Goal: Book appointment/travel/reservation

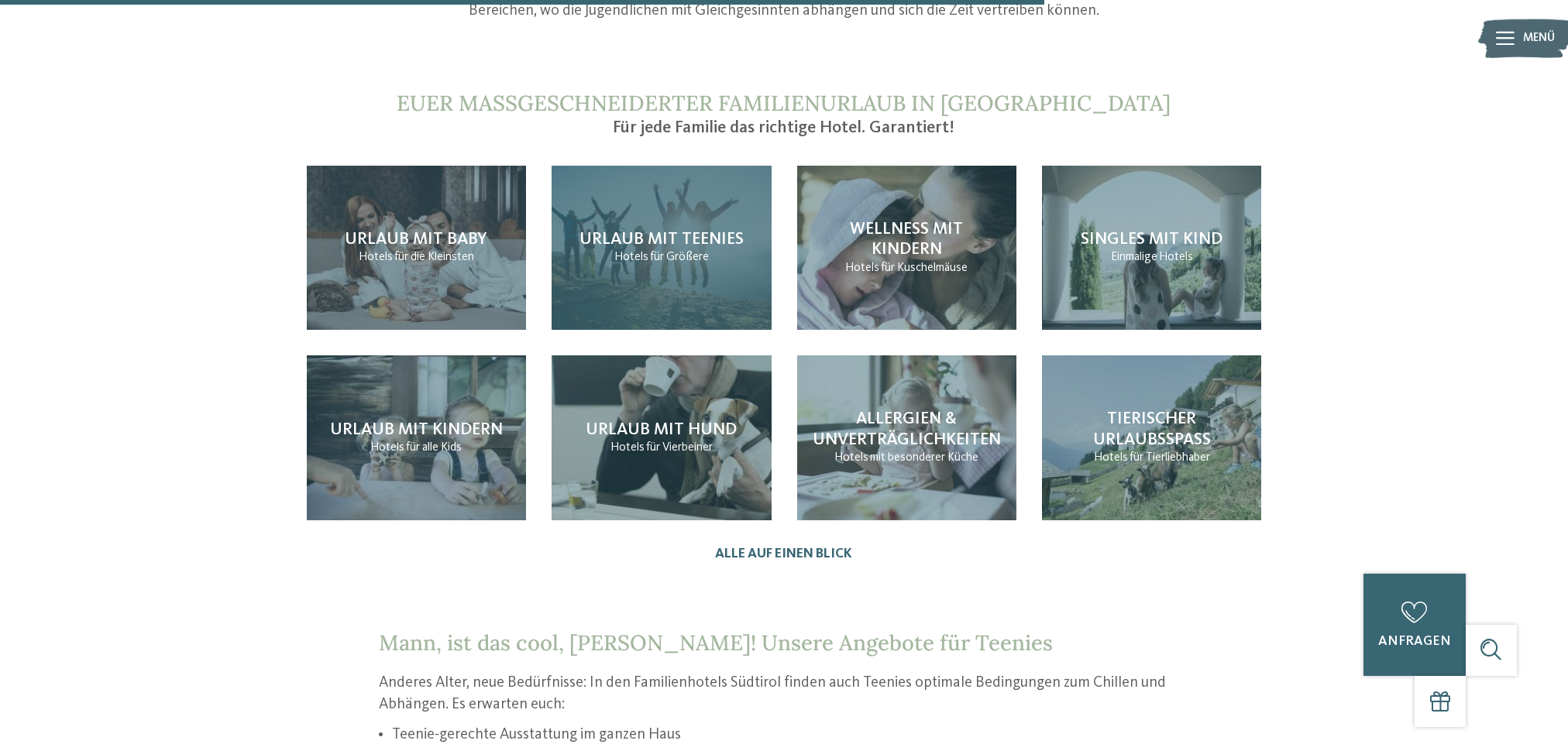
scroll to position [1788, 0]
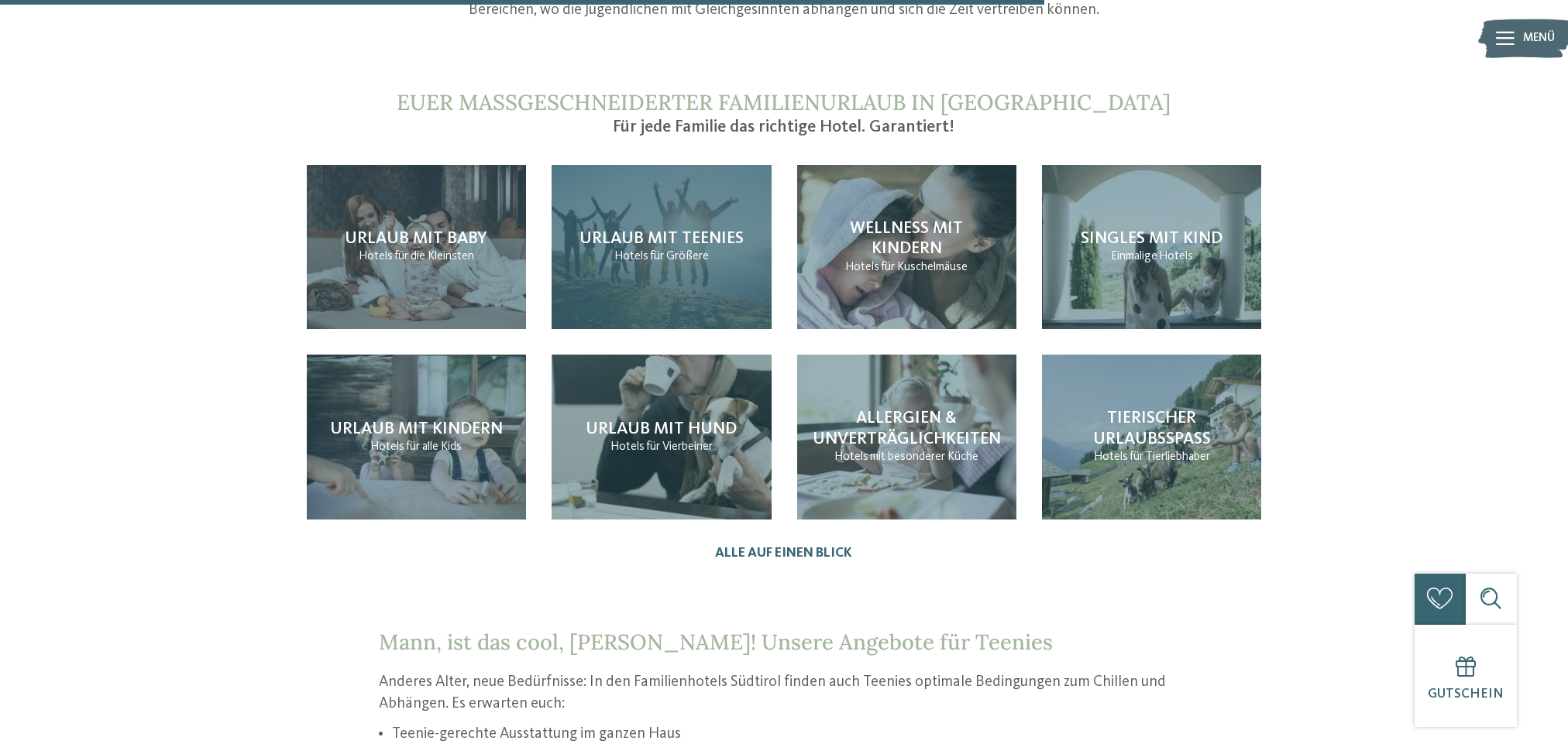
click at [603, 235] on div "Urlaub mit Teenies Hotels für Größere" at bounding box center [660, 247] width 219 height 165
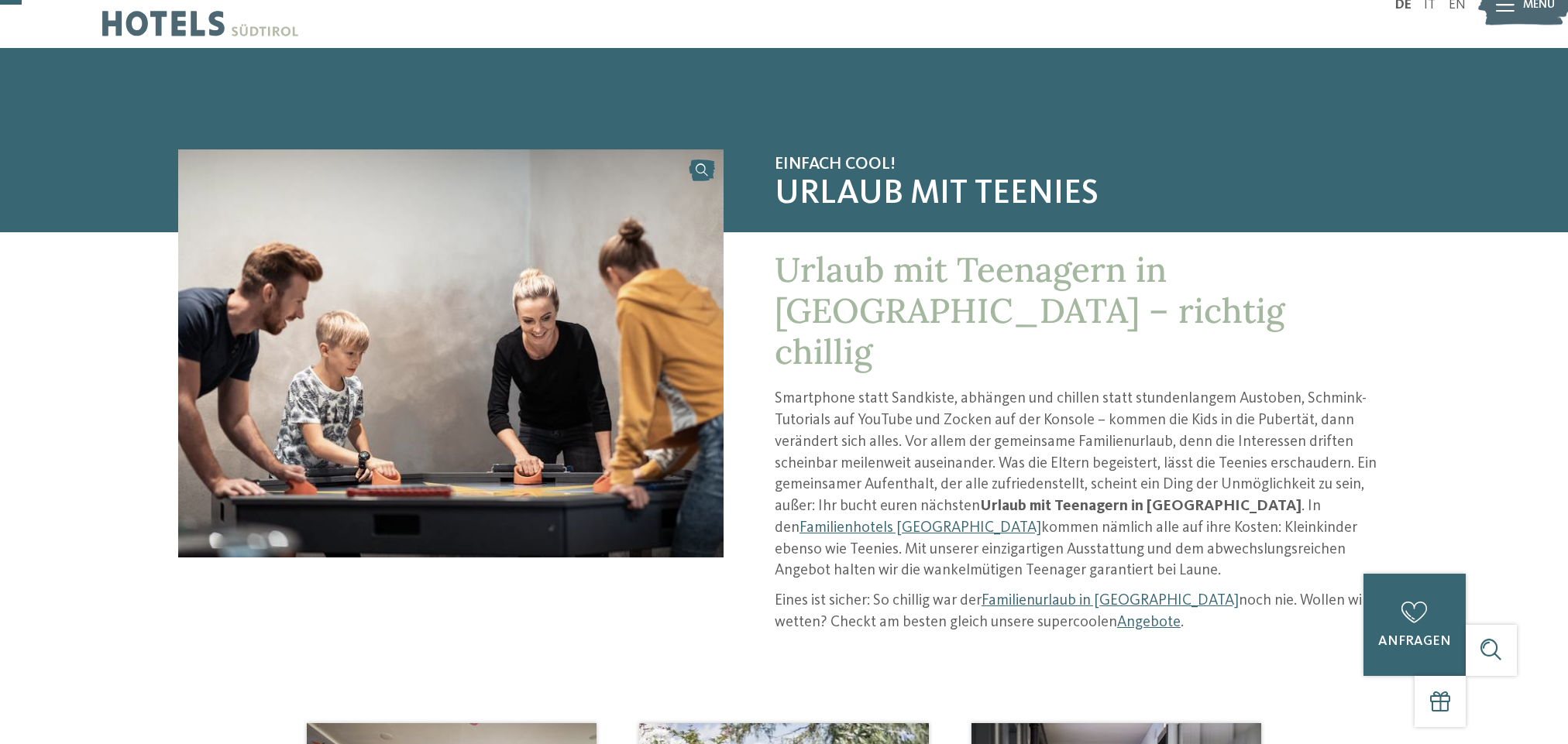
scroll to position [37, 0]
click at [1041, 520] on link "Familienhotels [GEOGRAPHIC_DATA]" at bounding box center [920, 528] width 242 height 15
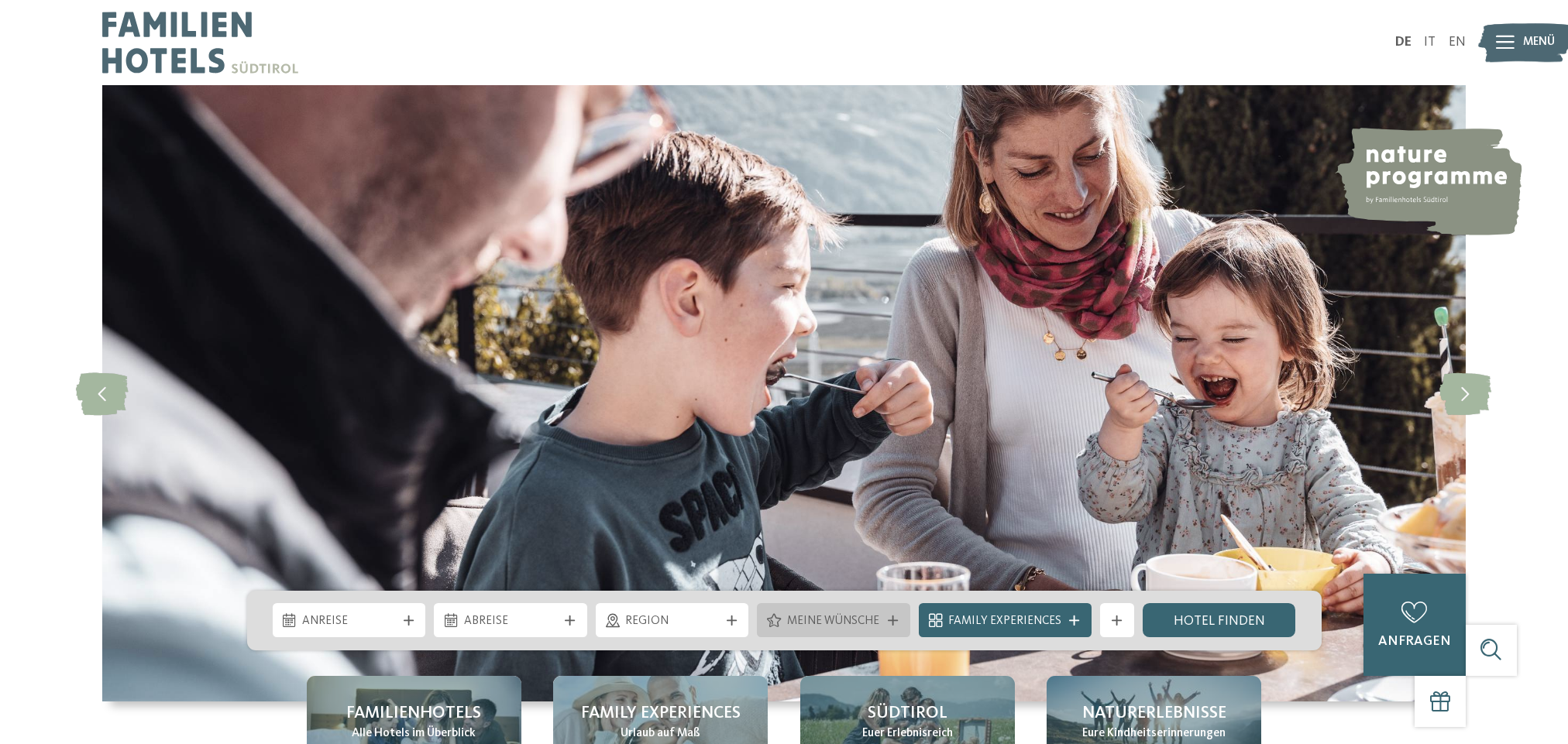
click at [896, 618] on icon at bounding box center [892, 620] width 10 height 10
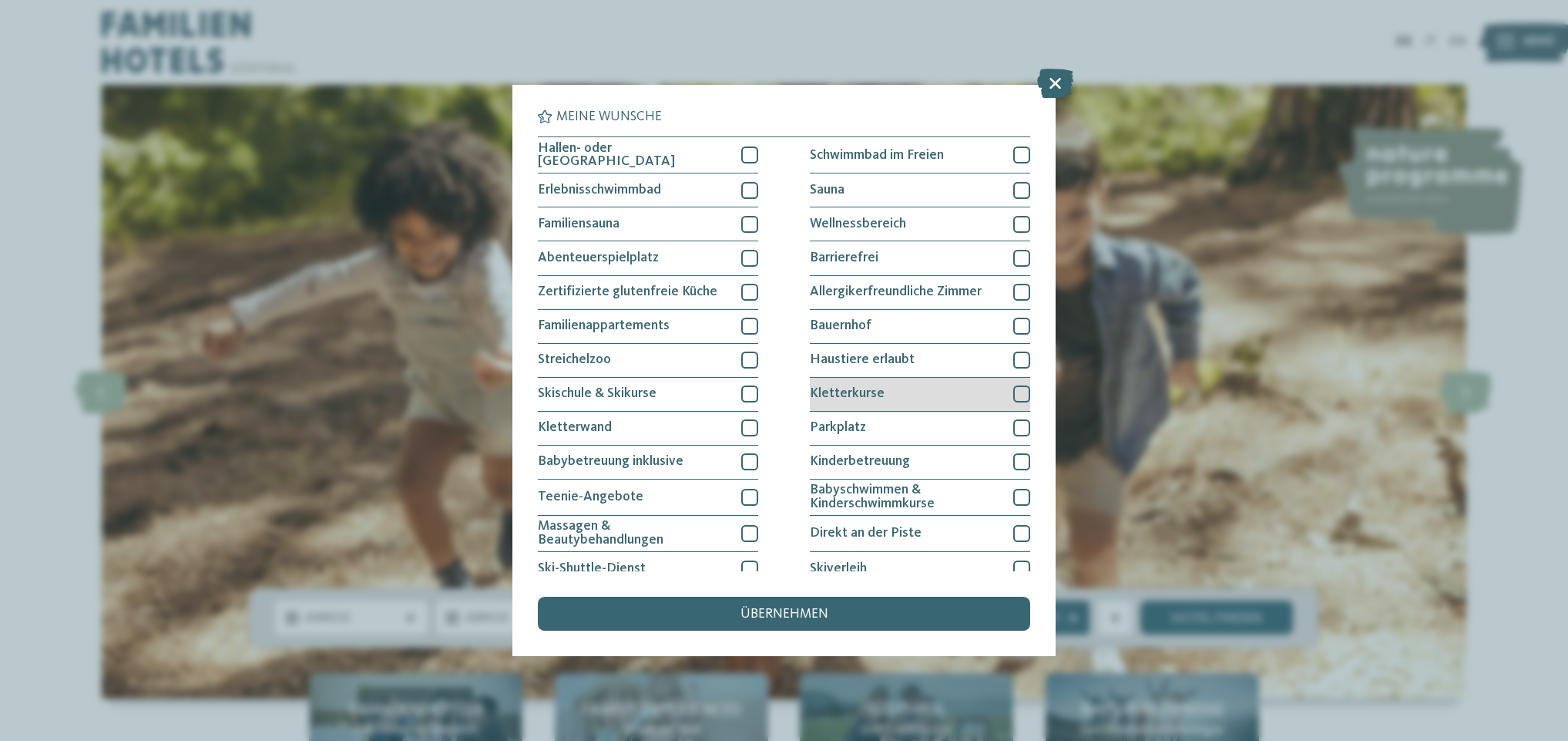
click at [1021, 390] on div at bounding box center [1022, 394] width 17 height 17
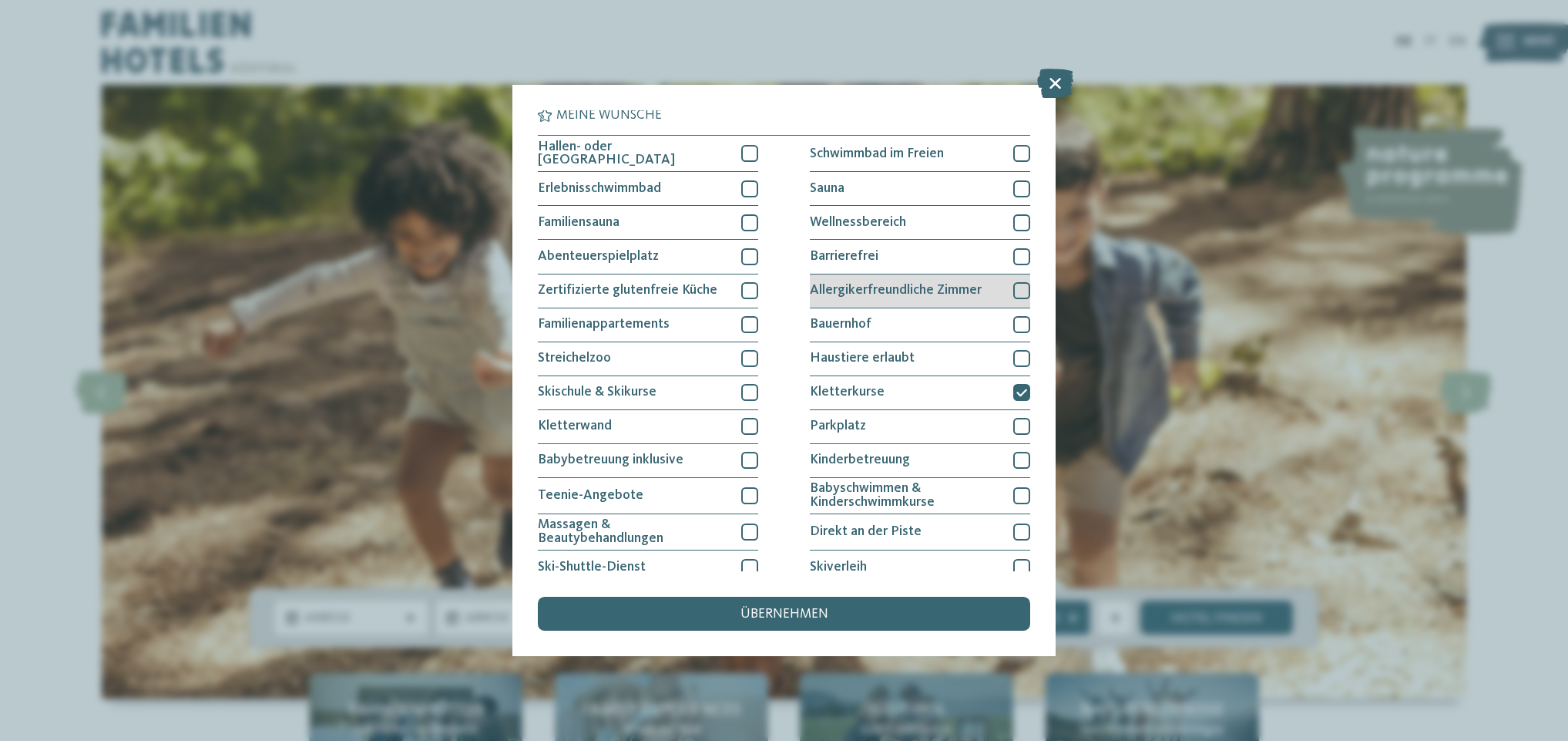
scroll to position [2, 0]
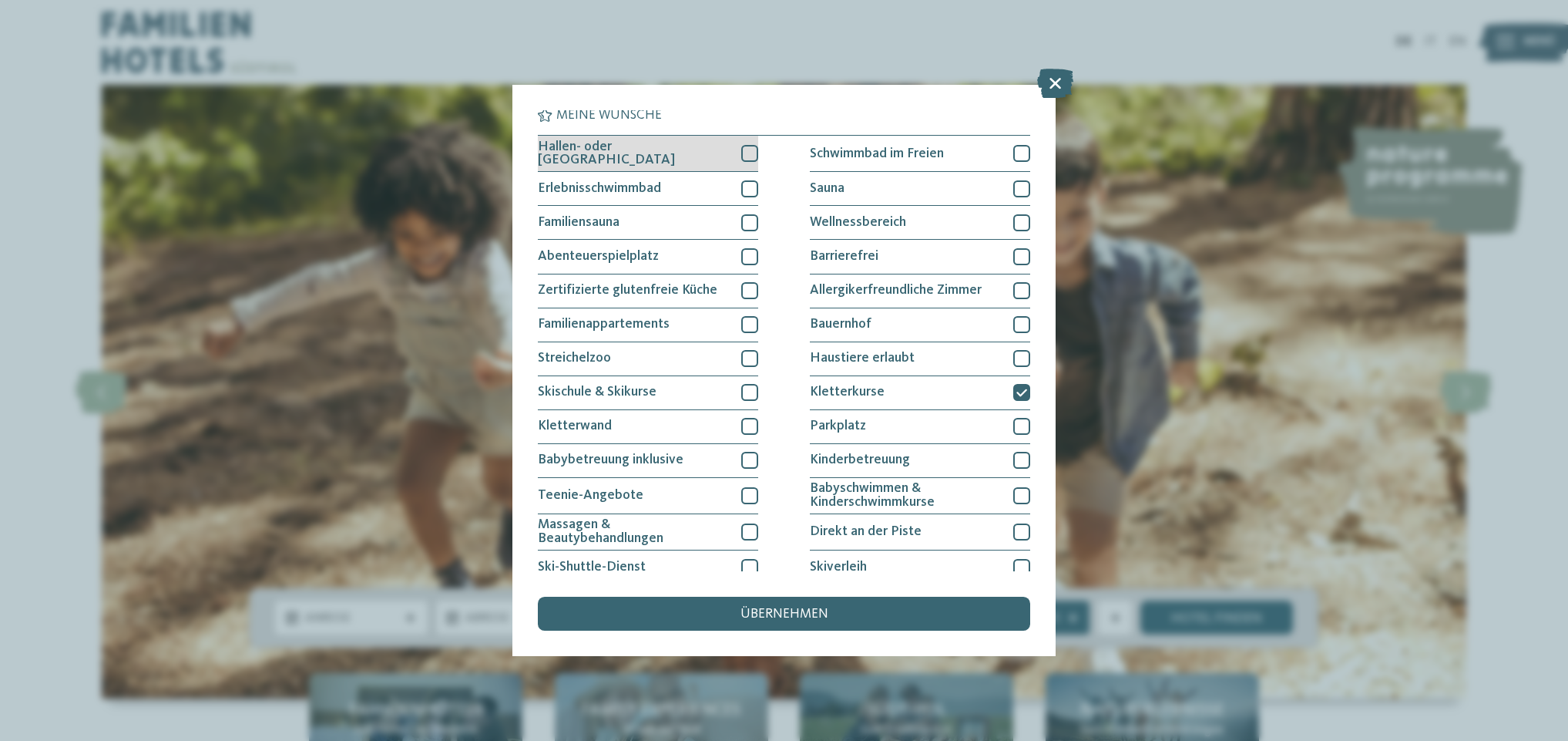
click at [753, 152] on div at bounding box center [750, 153] width 17 height 17
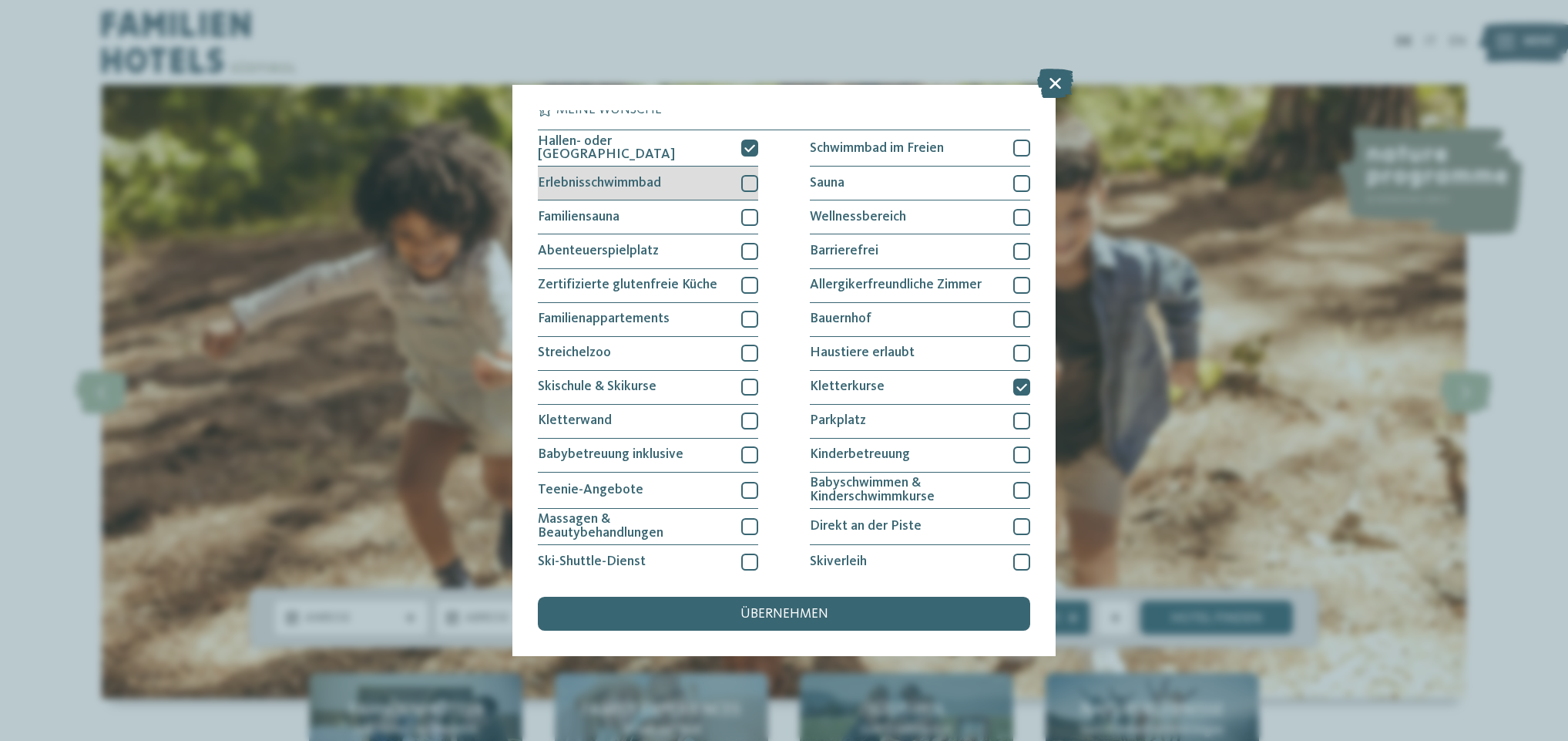
click at [745, 181] on div at bounding box center [750, 184] width 17 height 17
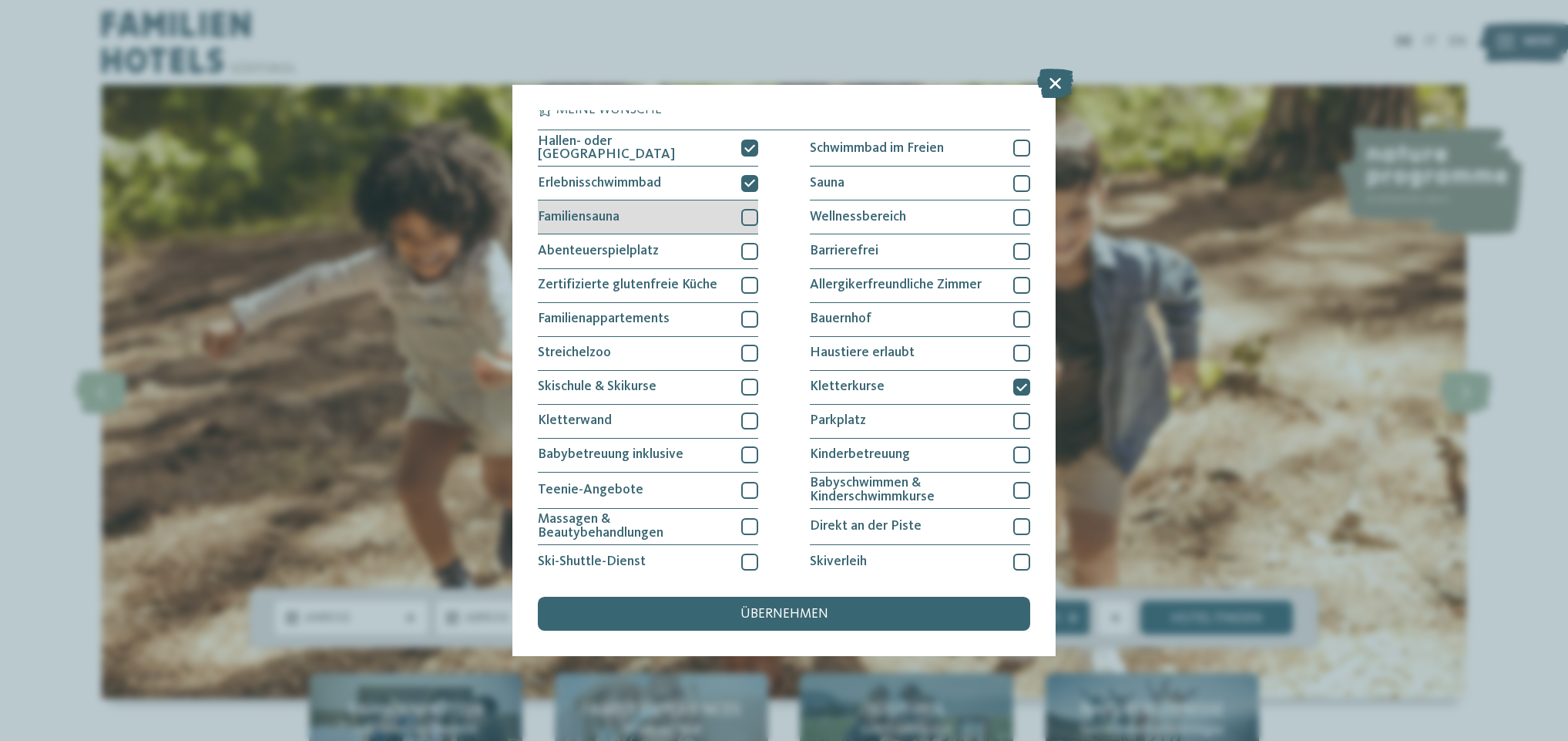
scroll to position [12, 0]
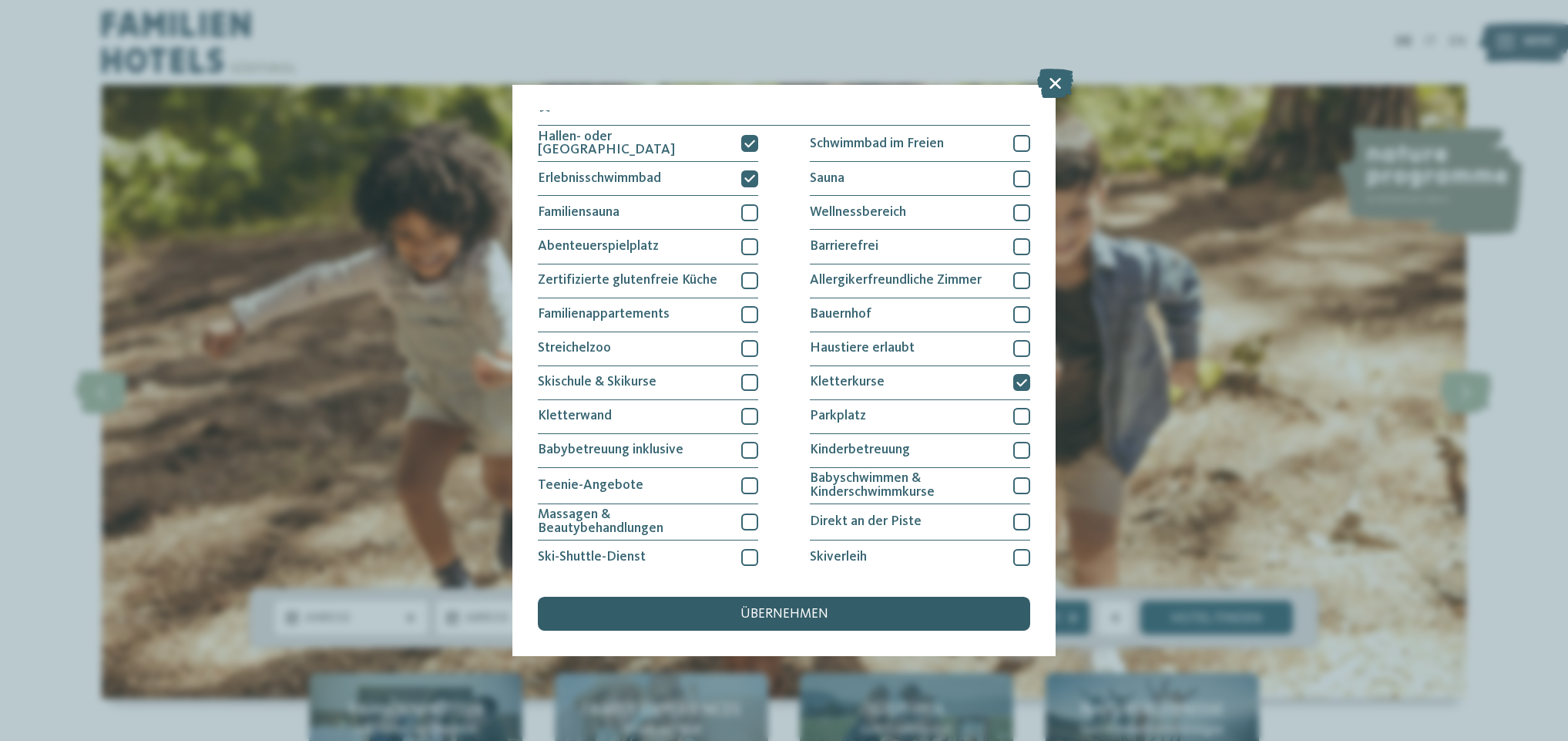
click at [776, 608] on span "übernehmen" at bounding box center [784, 614] width 88 height 14
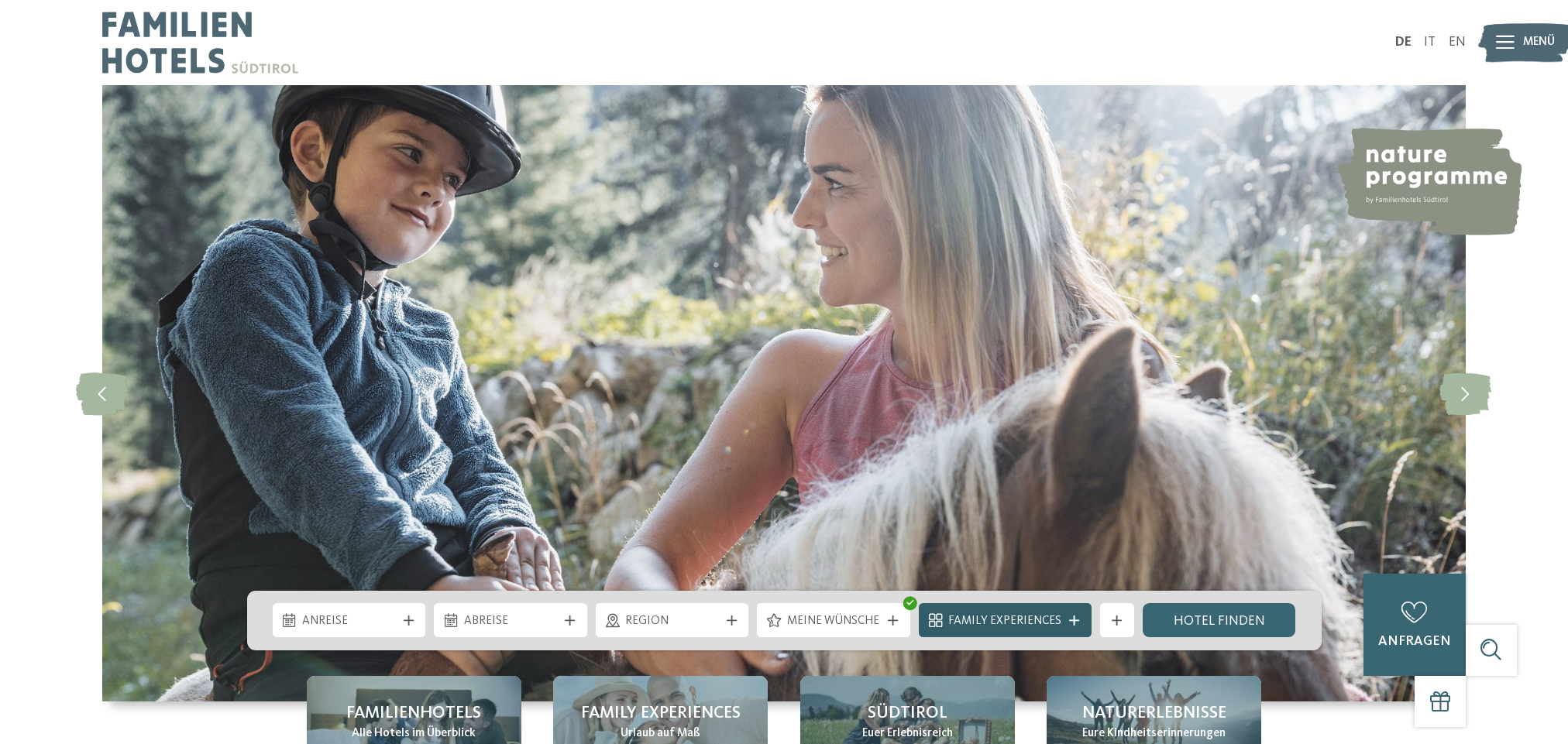
click at [1069, 622] on icon at bounding box center [1074, 620] width 10 height 10
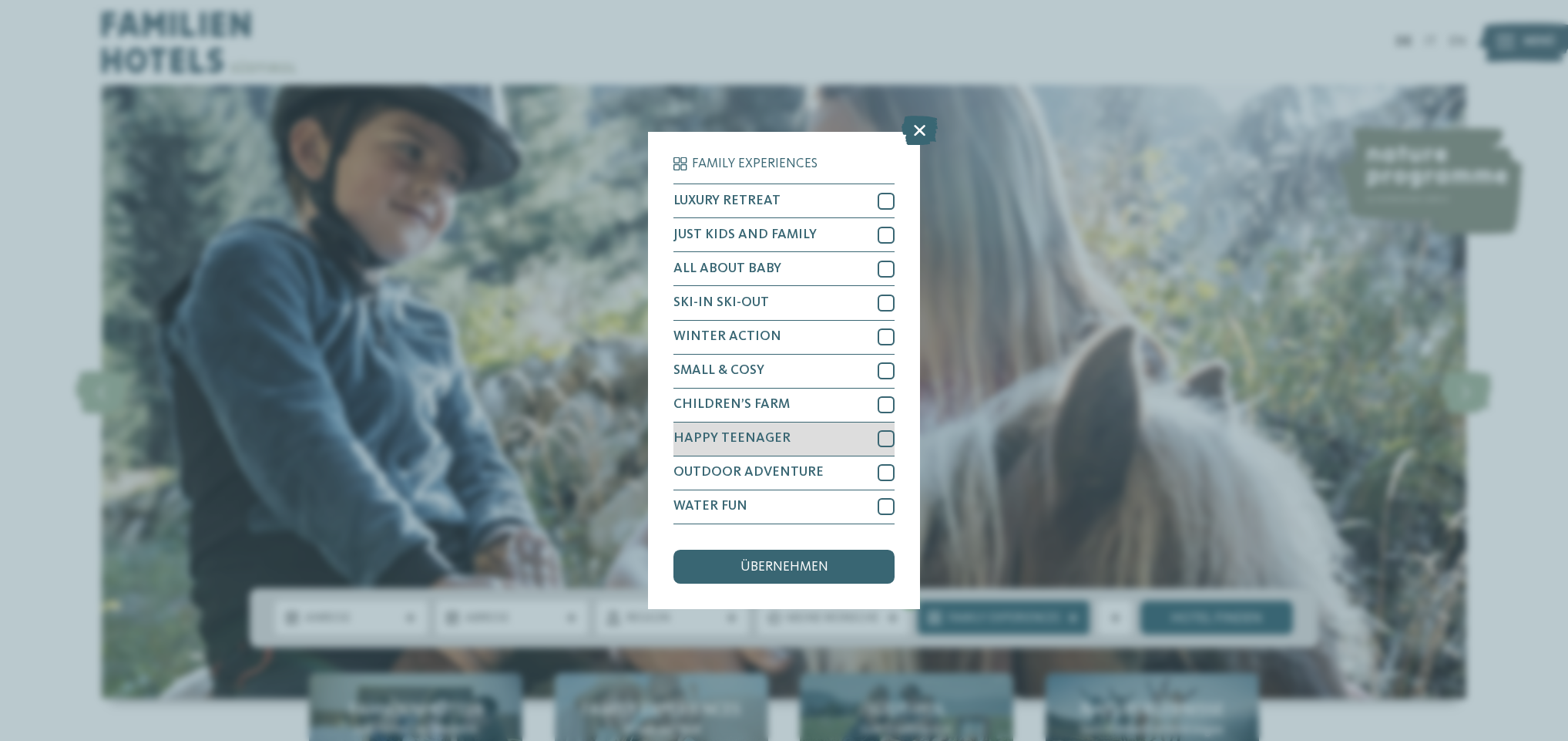
scroll to position [5, 0]
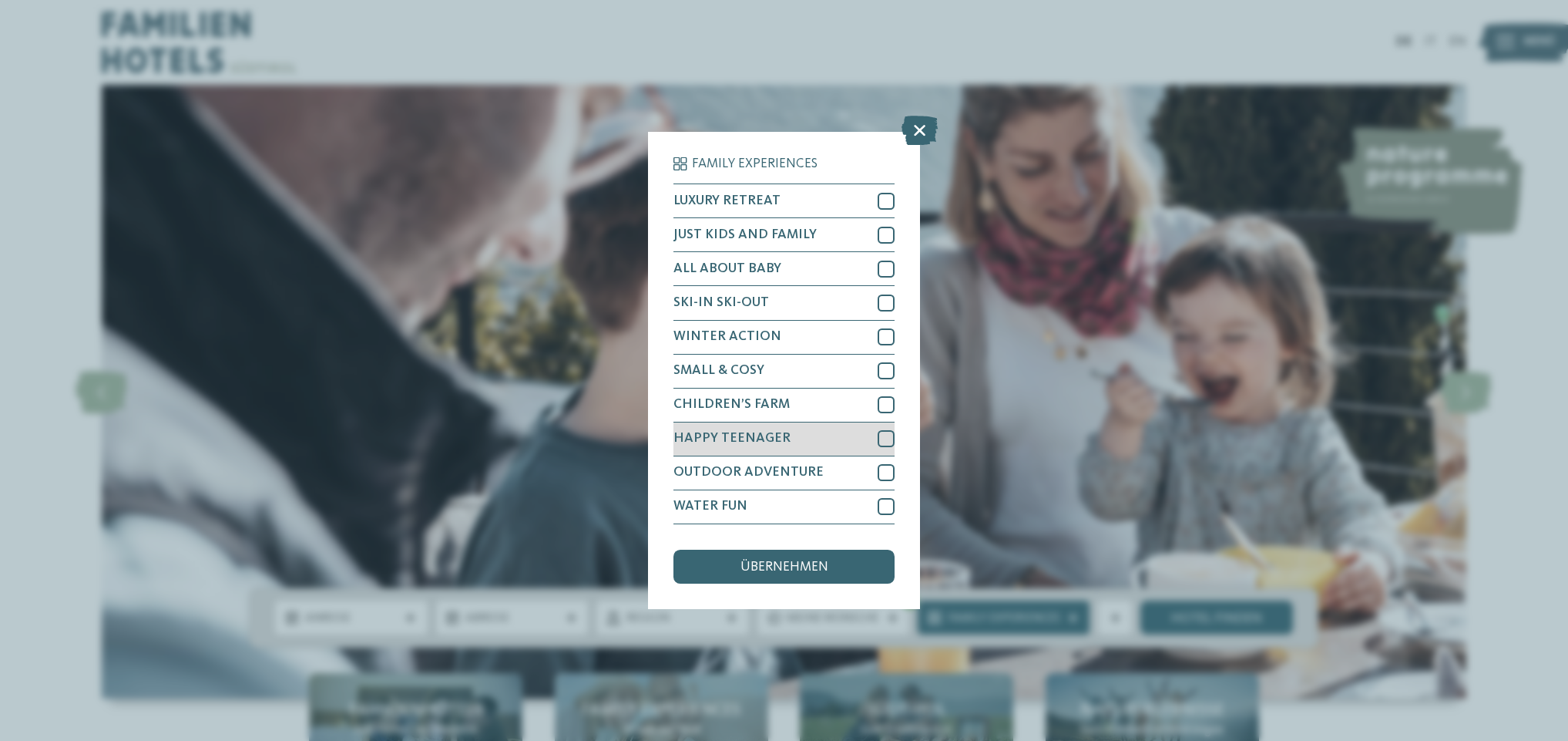
click at [880, 430] on div at bounding box center [886, 439] width 17 height 17
click at [841, 549] on div "übernehmen" at bounding box center [784, 566] width 221 height 34
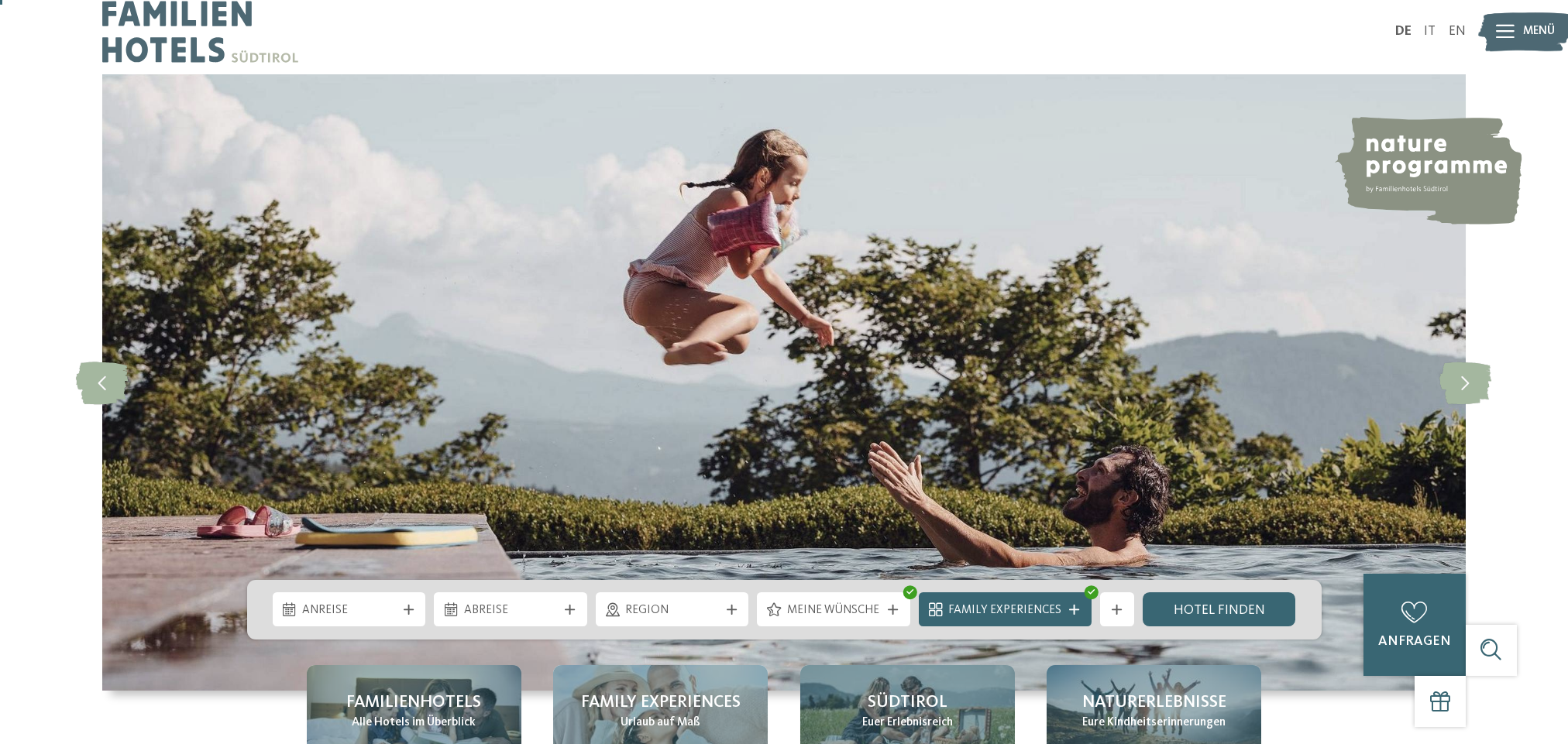
scroll to position [12, 0]
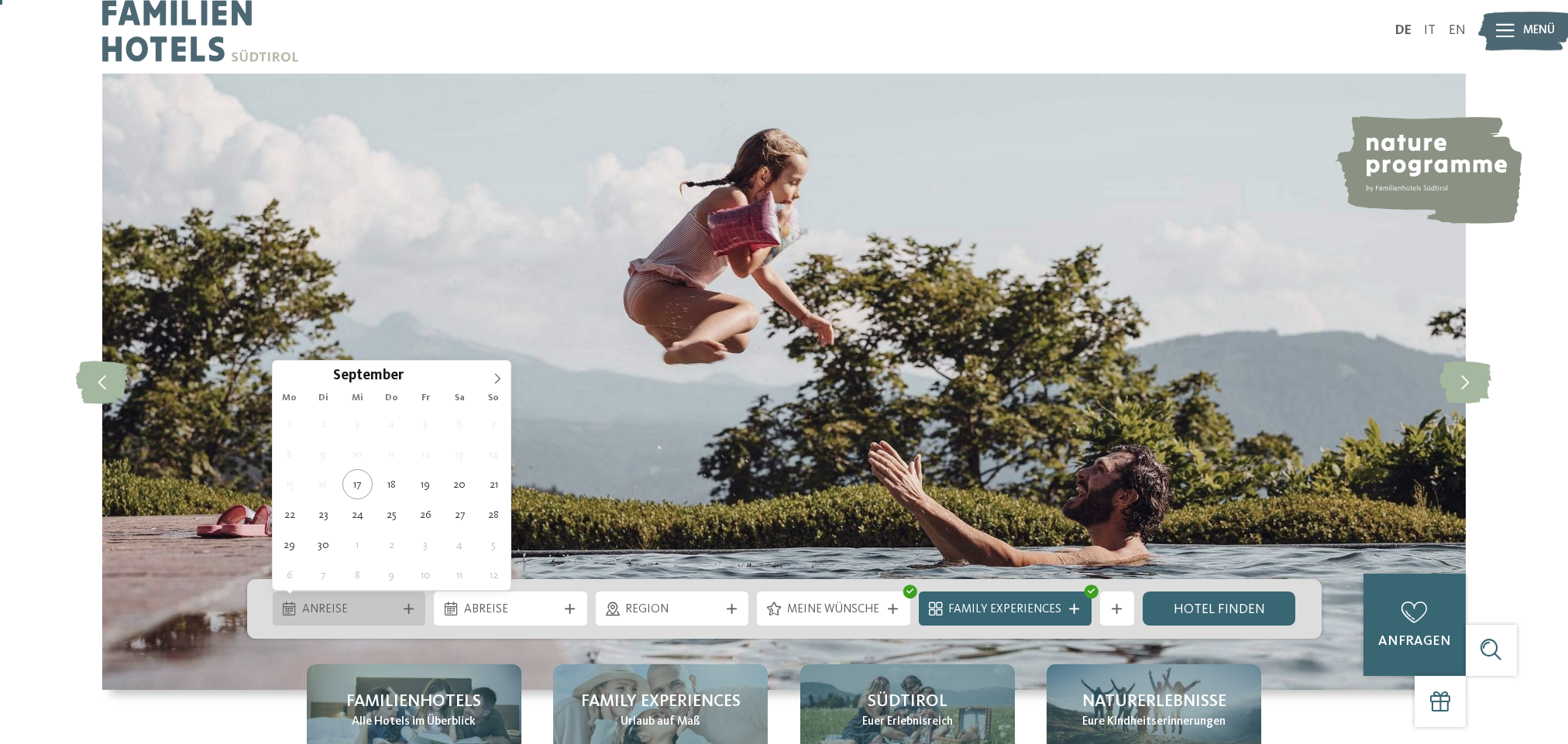
click at [383, 601] on span "Anreise" at bounding box center [348, 610] width 94 height 17
click at [499, 381] on icon at bounding box center [497, 378] width 11 height 11
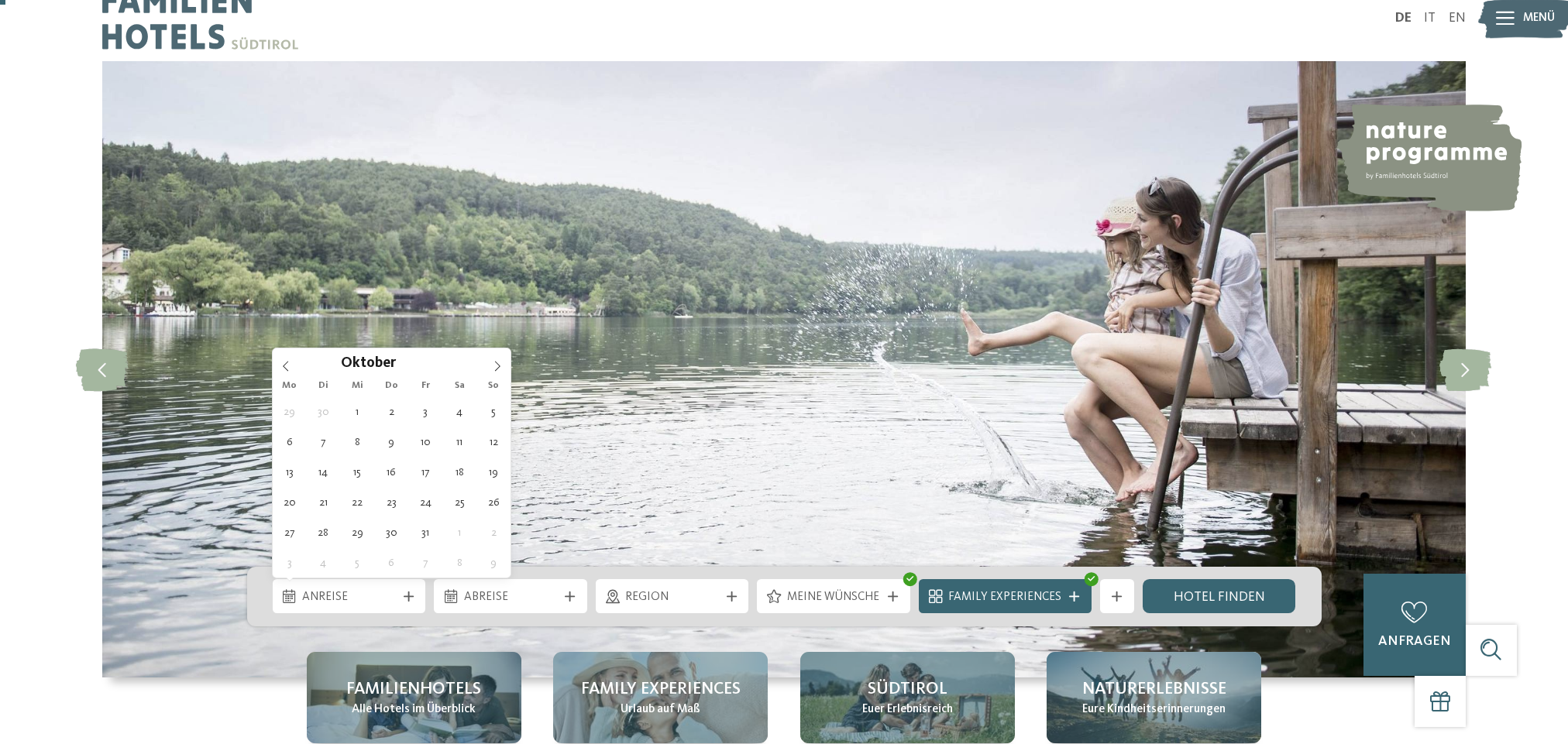
scroll to position [27, 0]
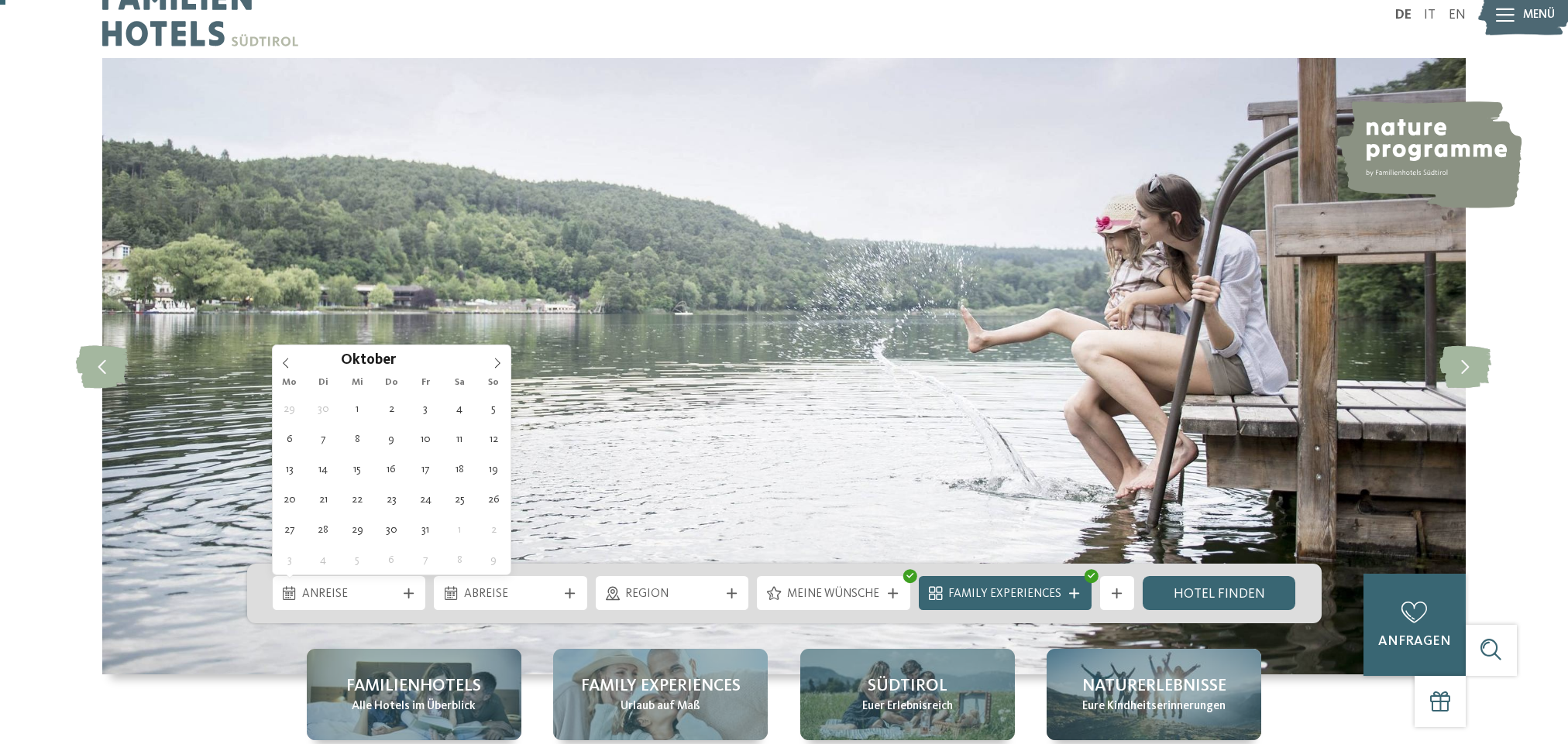
click at [315, 454] on div "29 30 1 2 3 4 5 6 7 8 9 10 11 12 13 14 15 16 17 18 19 20 21 22 23 24 25 26 27 2…" at bounding box center [391, 484] width 238 height 181
type div "[DATE]"
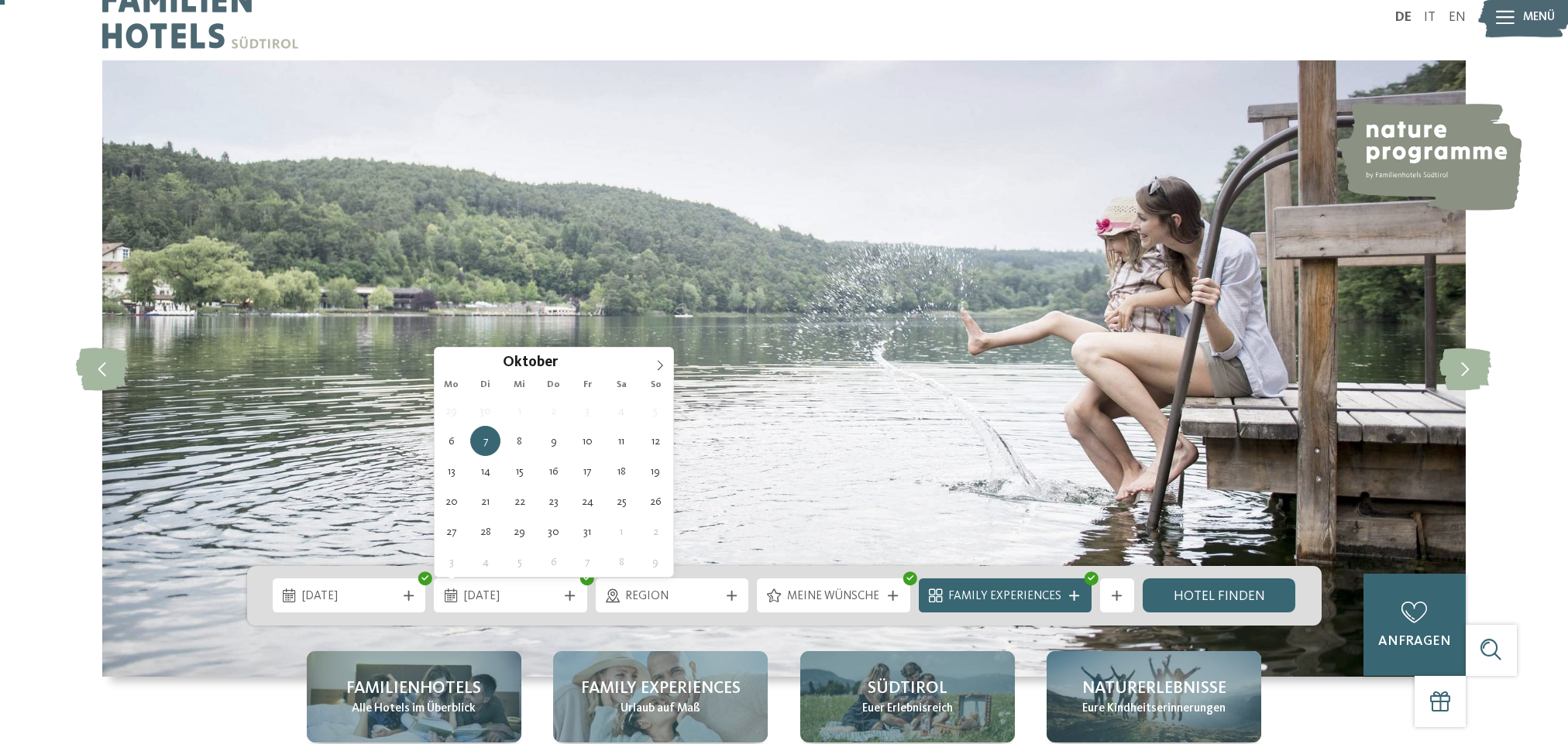
scroll to position [27, 0]
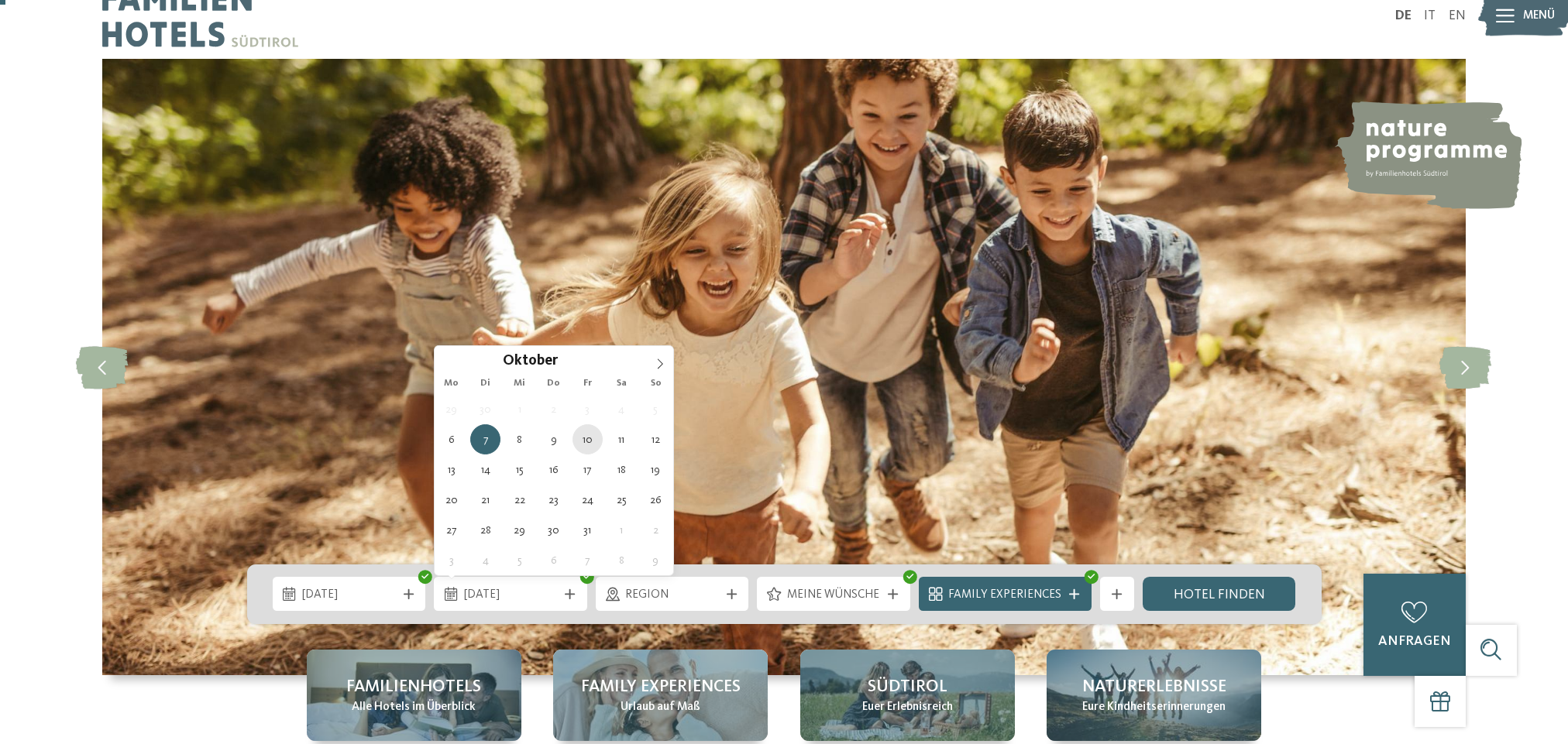
type div "[DATE]"
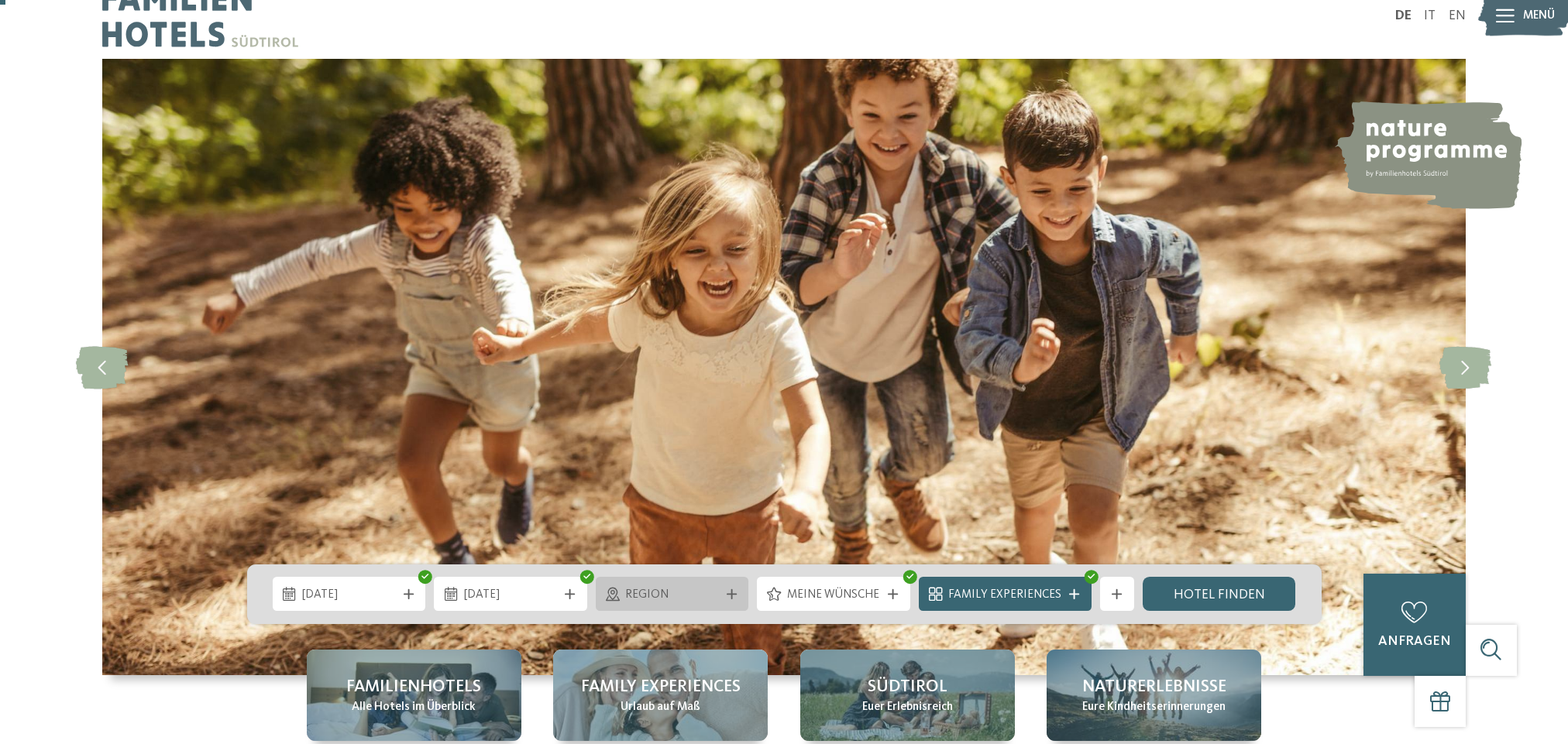
click at [734, 598] on icon at bounding box center [732, 595] width 10 height 10
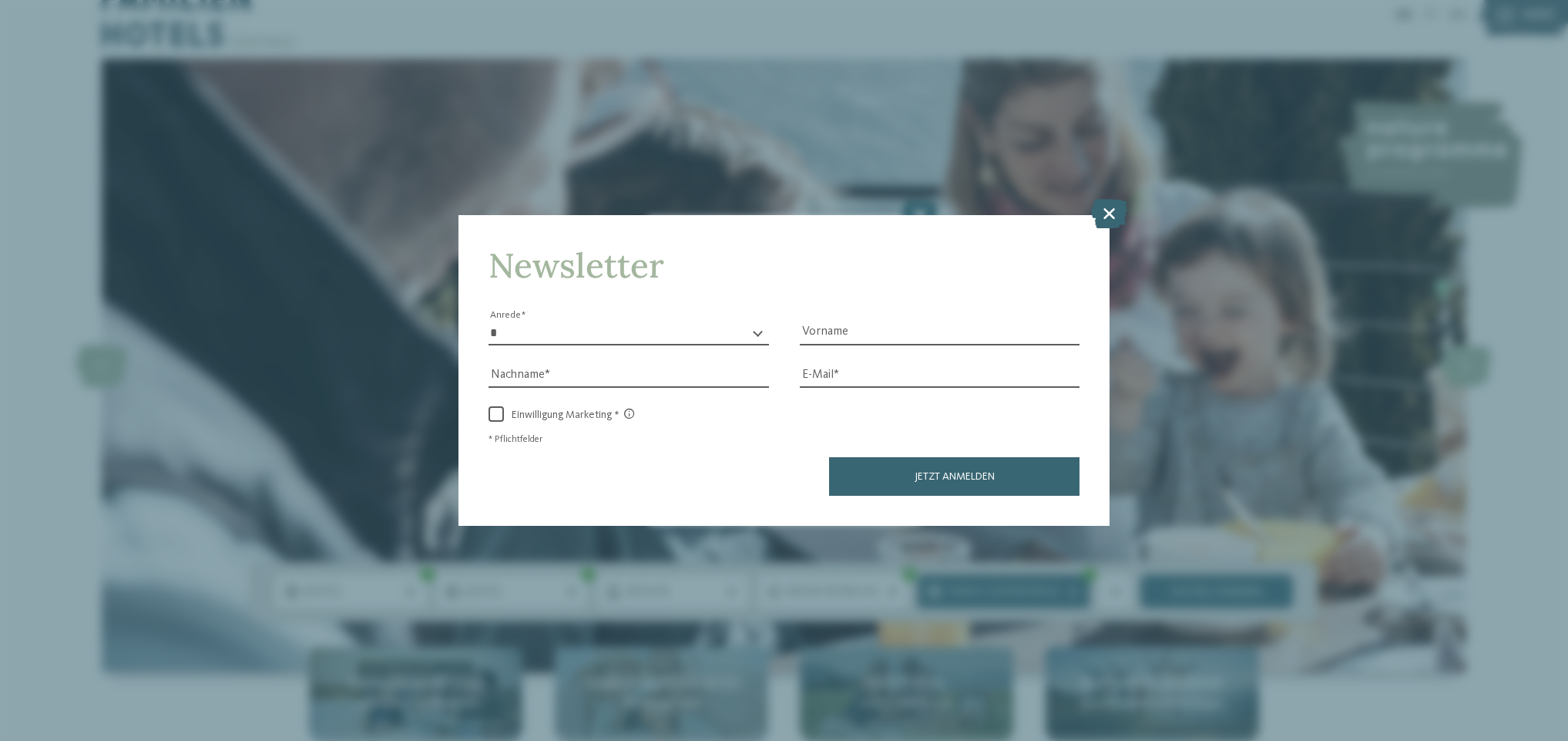
drag, startPoint x: 1111, startPoint y: 135, endPoint x: 1046, endPoint y: 250, distance: 132.1
click at [1111, 199] on icon at bounding box center [1109, 213] width 36 height 29
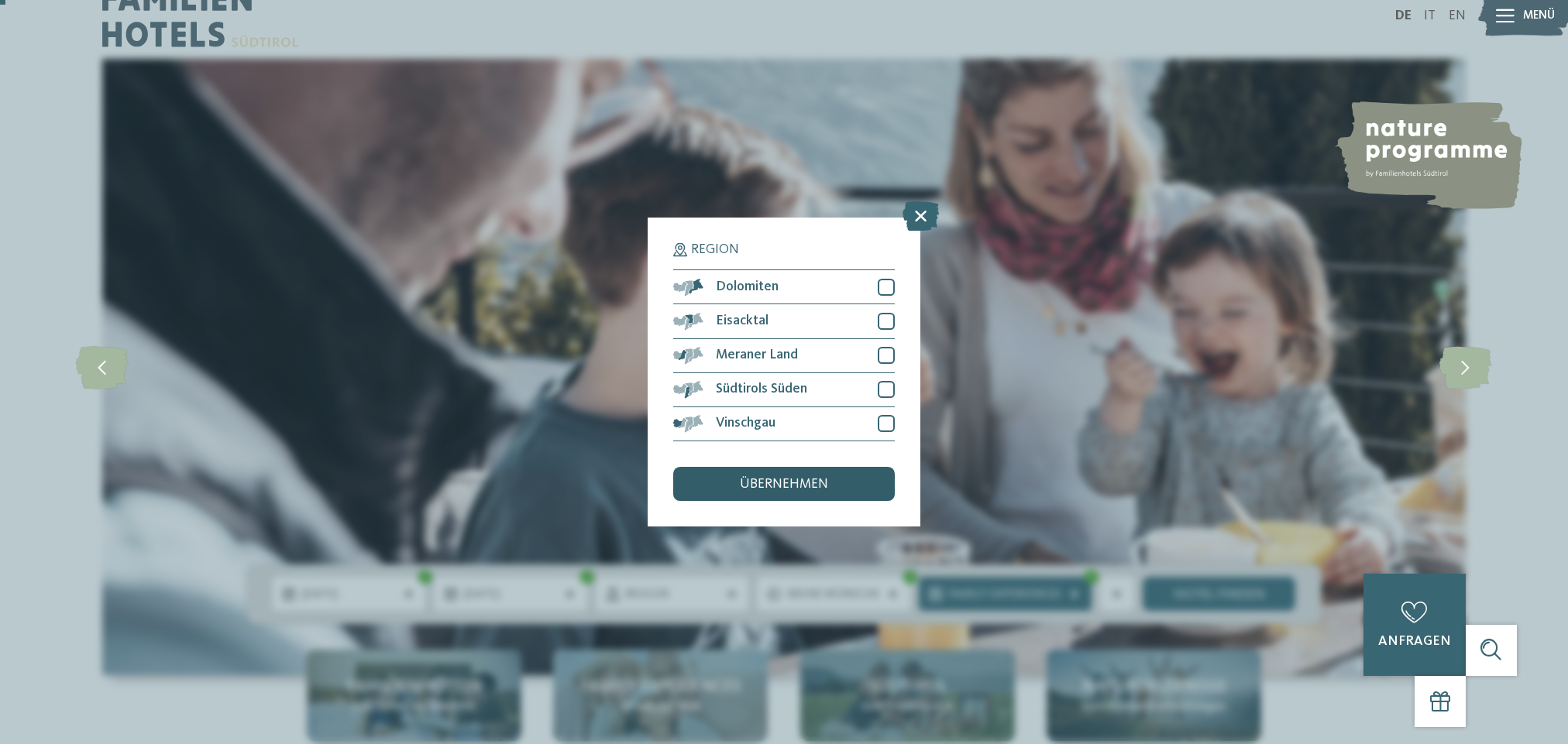
click at [806, 478] on span "übernehmen" at bounding box center [783, 485] width 89 height 14
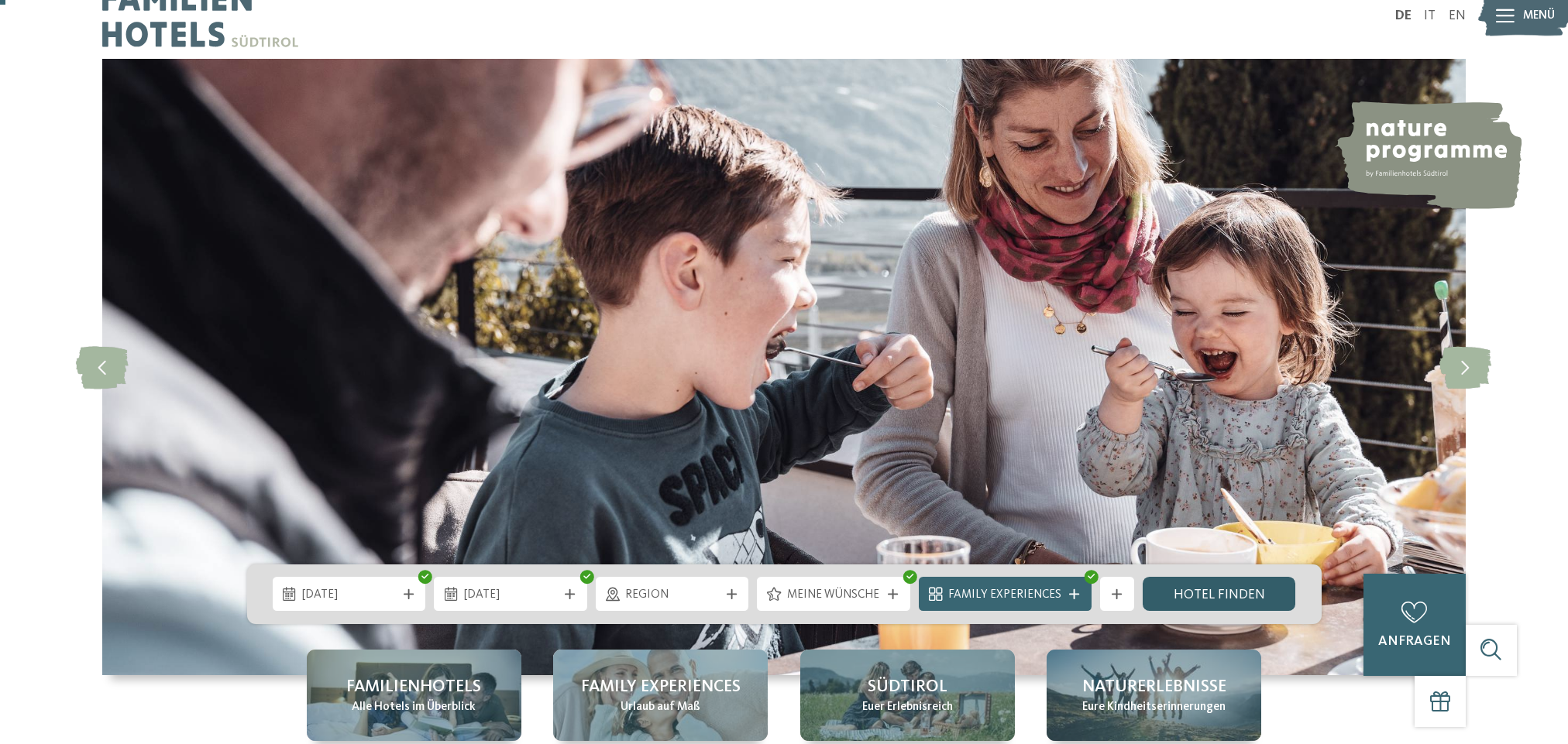
click at [1178, 595] on link "Hotel finden" at bounding box center [1219, 594] width 153 height 34
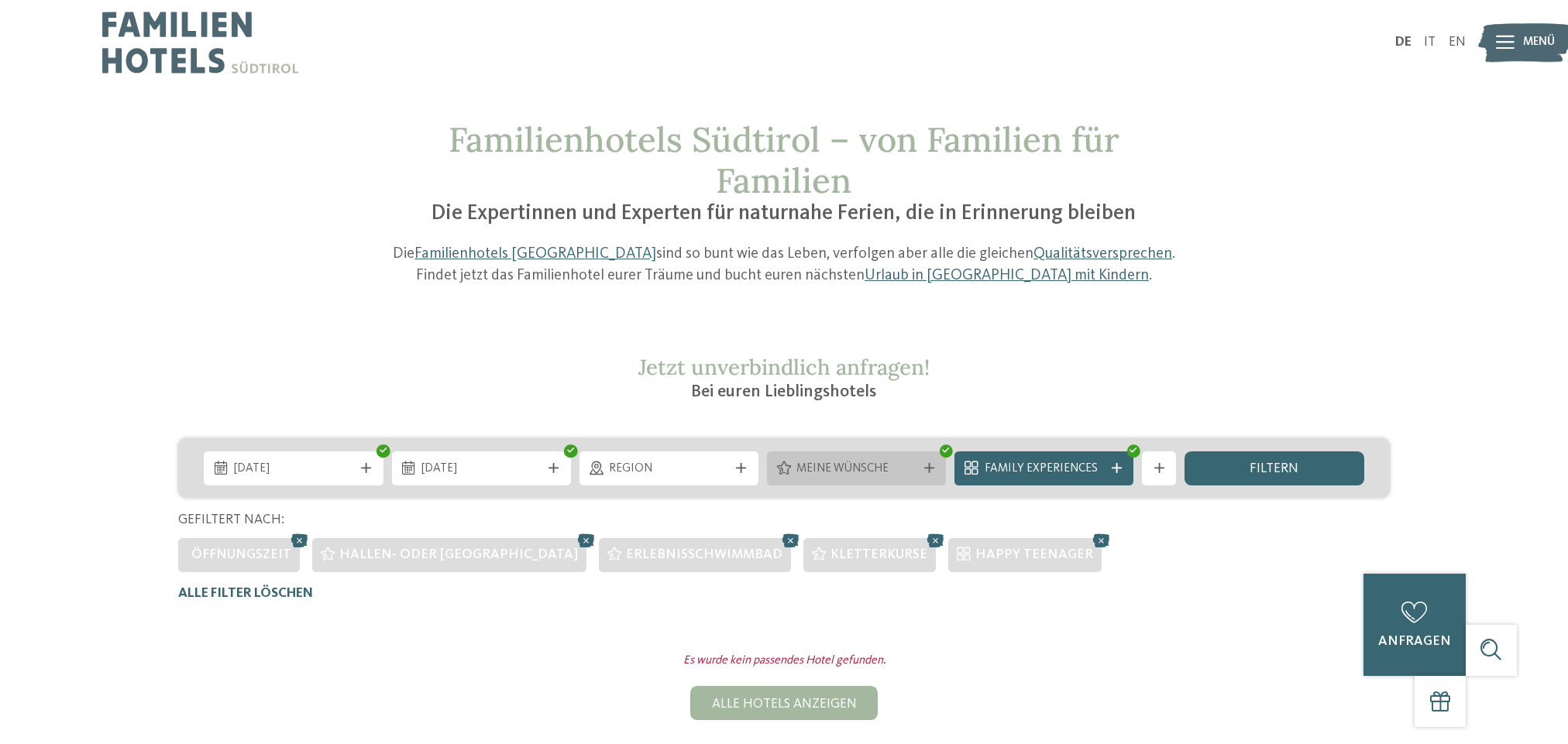
click at [845, 463] on span "Meine Wünsche" at bounding box center [855, 469] width 119 height 17
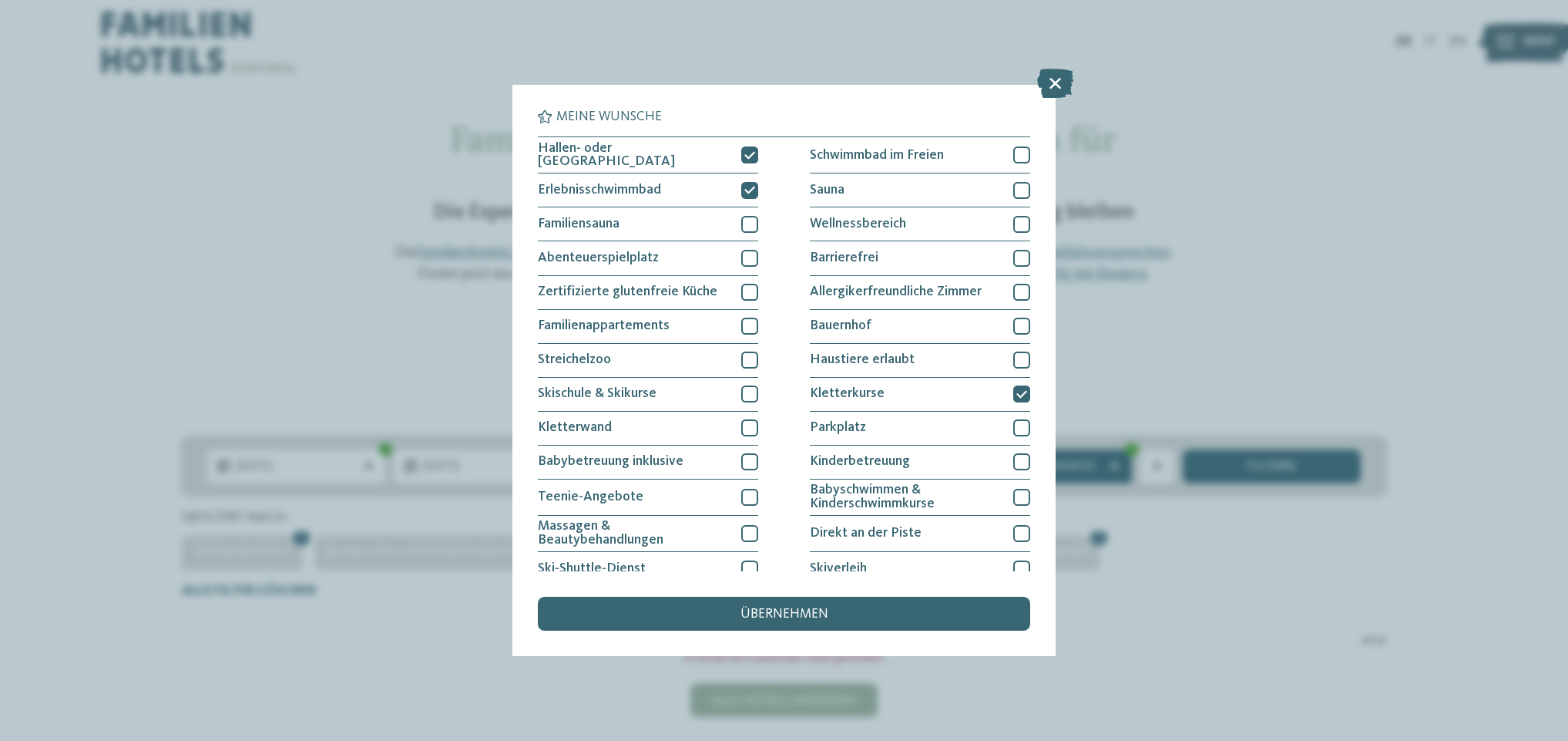
click at [758, 163] on div "Hallen- oder [GEOGRAPHIC_DATA] Schwimmbad im Freien Erlebnisschwimmbad" at bounding box center [784, 429] width 492 height 585
click at [744, 185] on icon at bounding box center [749, 190] width 11 height 10
click at [749, 158] on icon at bounding box center [749, 156] width 11 height 10
click at [1016, 394] on icon at bounding box center [1021, 394] width 11 height 10
click at [941, 596] on div "übernehmen" at bounding box center [784, 614] width 492 height 34
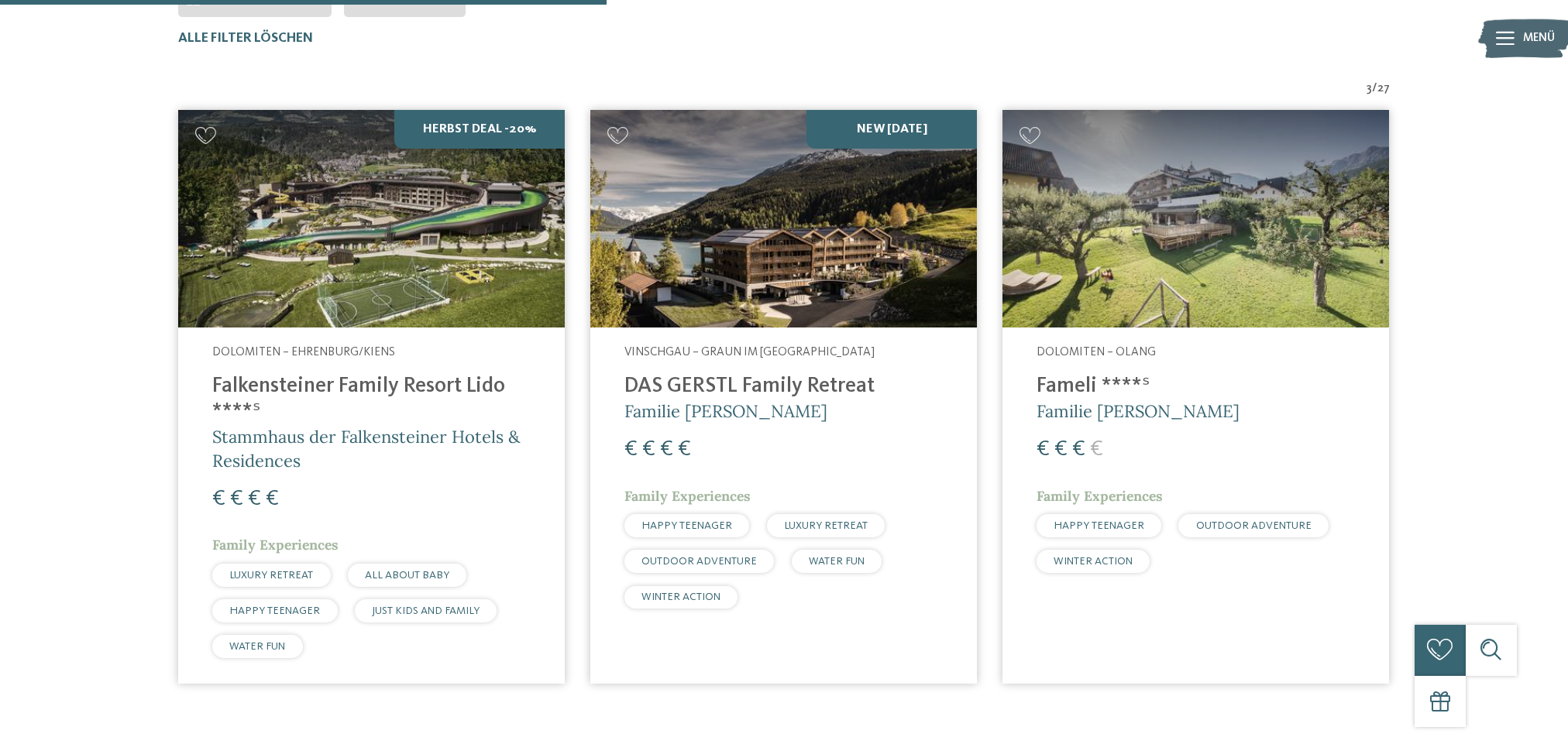
scroll to position [563, 0]
